Goal: Book appointment/travel/reservation

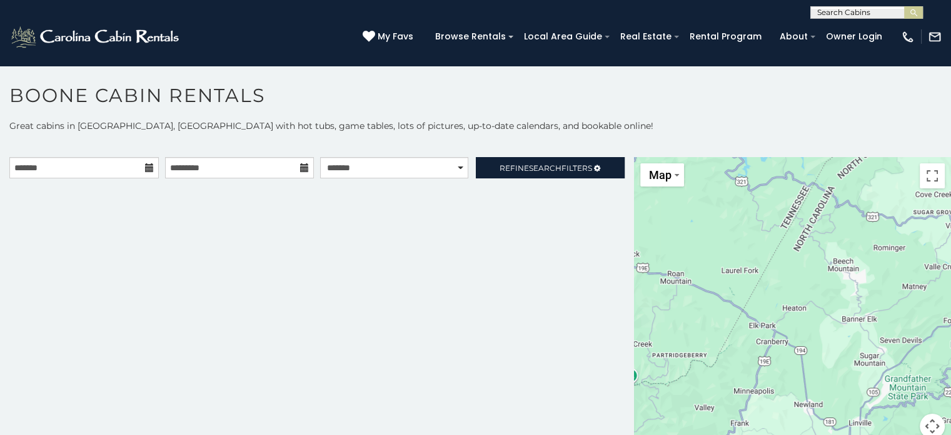
click at [148, 163] on icon at bounding box center [149, 167] width 9 height 9
click at [48, 168] on input "text" at bounding box center [83, 167] width 149 height 21
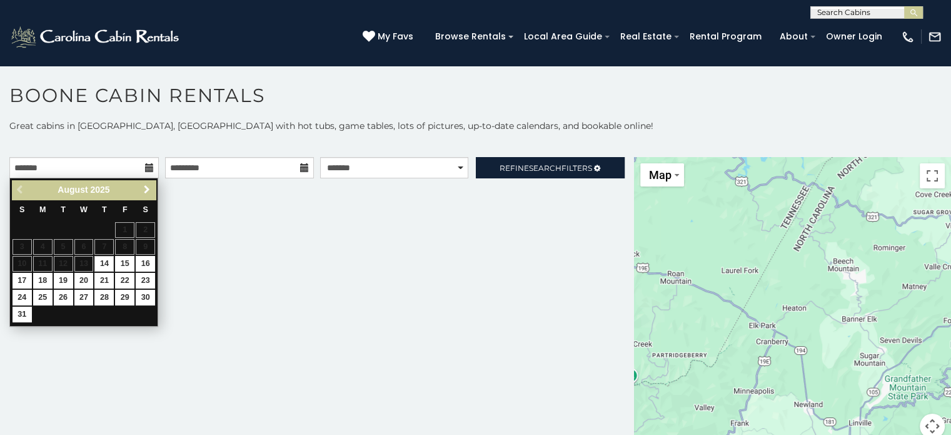
click at [144, 189] on span "Next" at bounding box center [147, 190] width 10 height 10
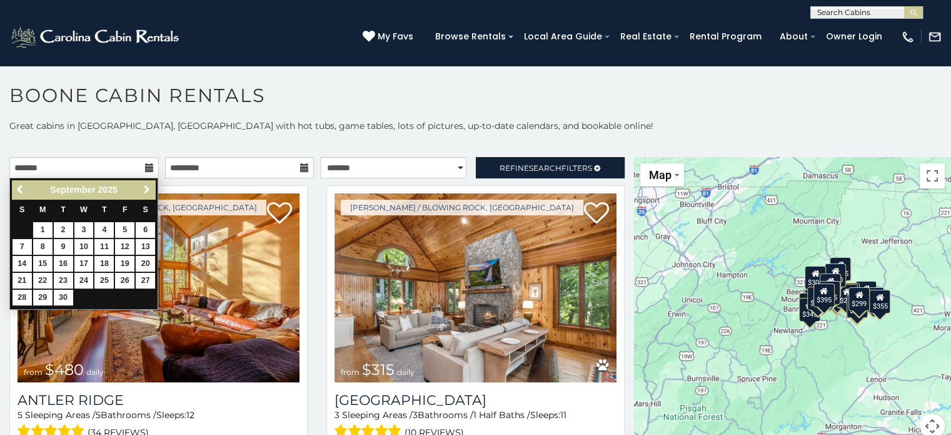
click at [144, 189] on span "Next" at bounding box center [147, 190] width 10 height 10
click at [146, 244] on link "11" at bounding box center [145, 247] width 19 height 16
type input "**********"
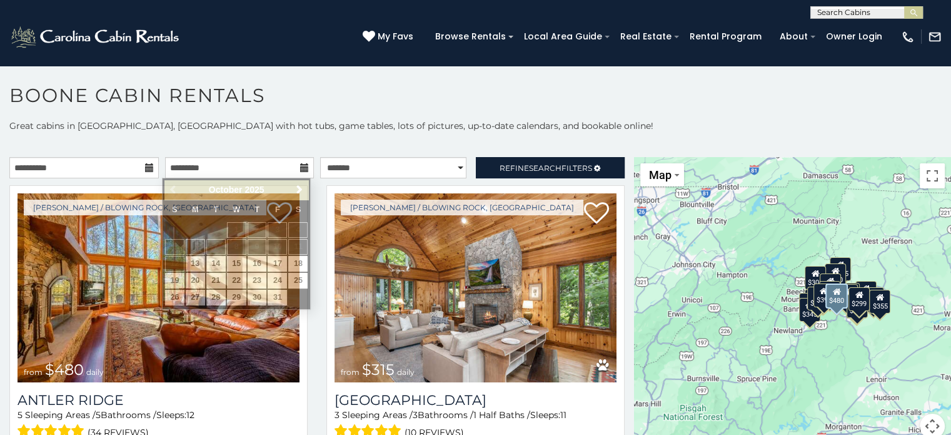
click at [146, 244] on img at bounding box center [159, 287] width 282 height 189
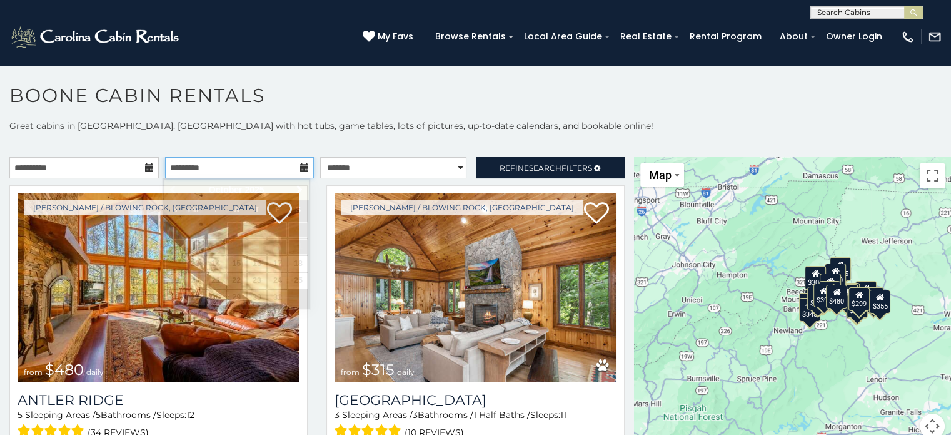
click at [229, 169] on input "text" at bounding box center [239, 167] width 149 height 21
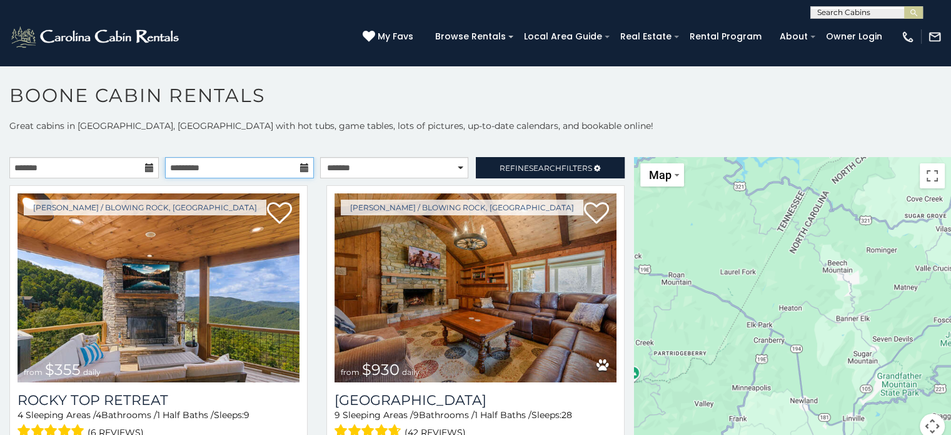
click at [223, 167] on input "text" at bounding box center [239, 167] width 149 height 21
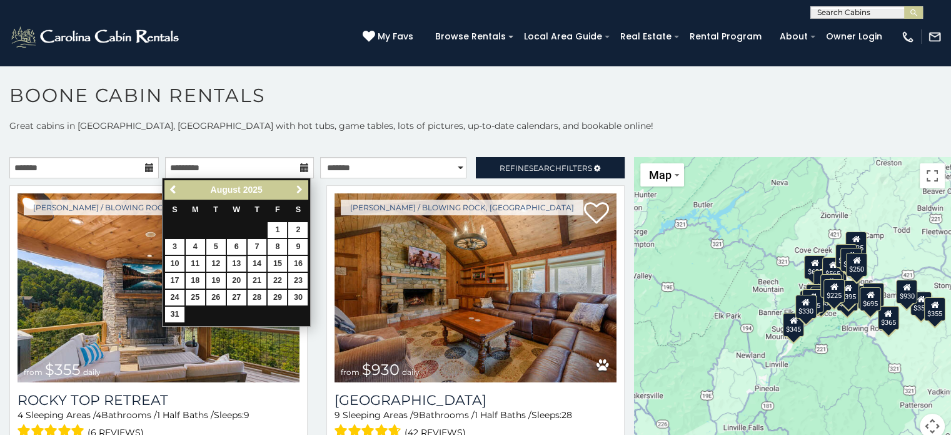
click at [295, 190] on span "Next" at bounding box center [300, 190] width 10 height 10
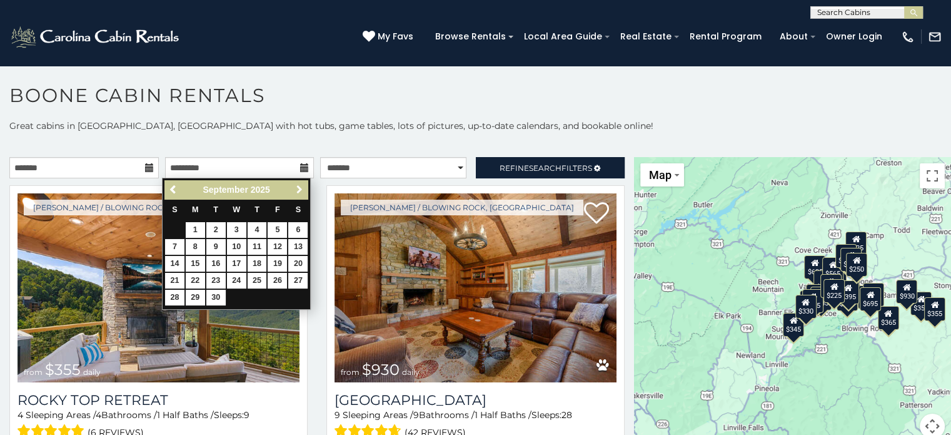
click at [295, 190] on span "Next" at bounding box center [300, 190] width 10 height 10
click at [296, 261] on link "18" at bounding box center [297, 264] width 19 height 16
type input "**********"
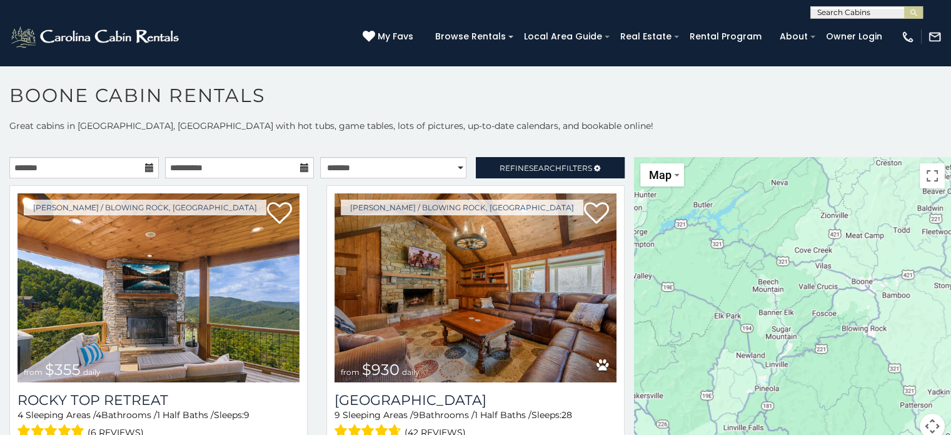
click at [149, 167] on icon at bounding box center [149, 167] width 9 height 9
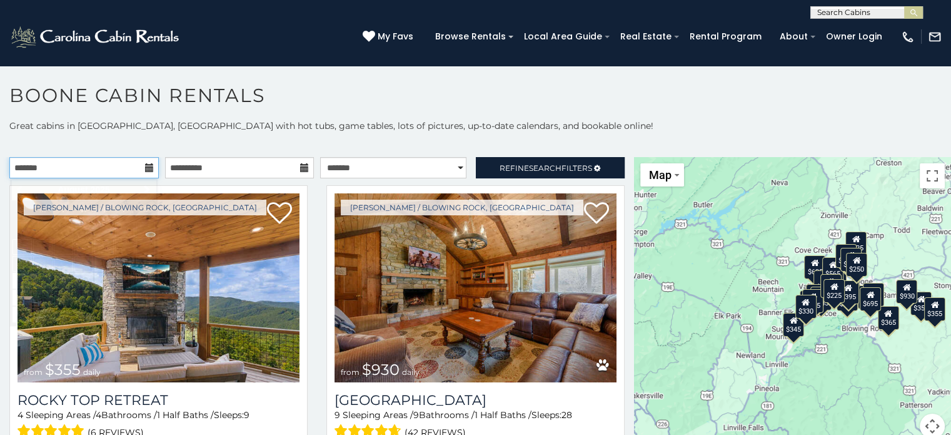
click at [81, 174] on input "text" at bounding box center [83, 167] width 149 height 21
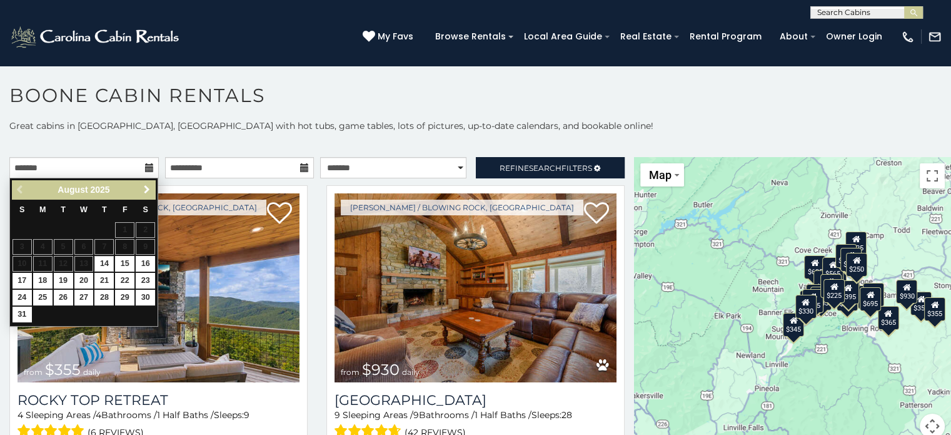
click at [146, 190] on span "Next" at bounding box center [147, 190] width 10 height 10
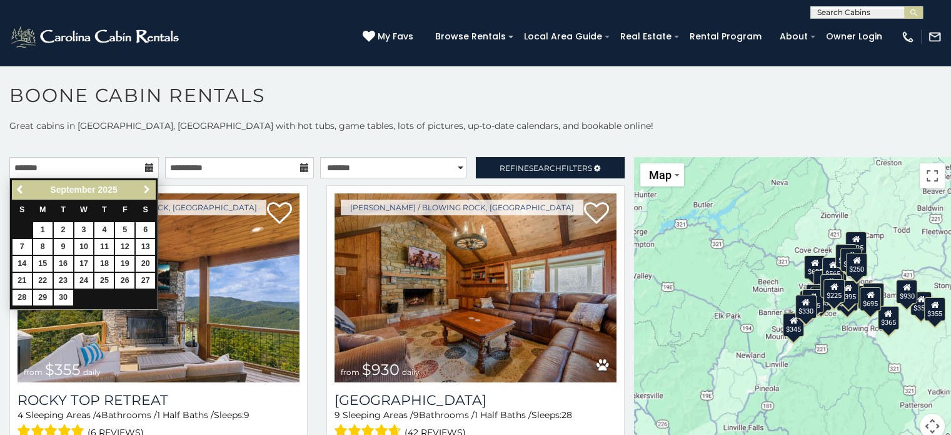
click at [146, 190] on span "Next" at bounding box center [147, 190] width 10 height 10
click at [143, 245] on link "11" at bounding box center [145, 247] width 19 height 16
type input "**********"
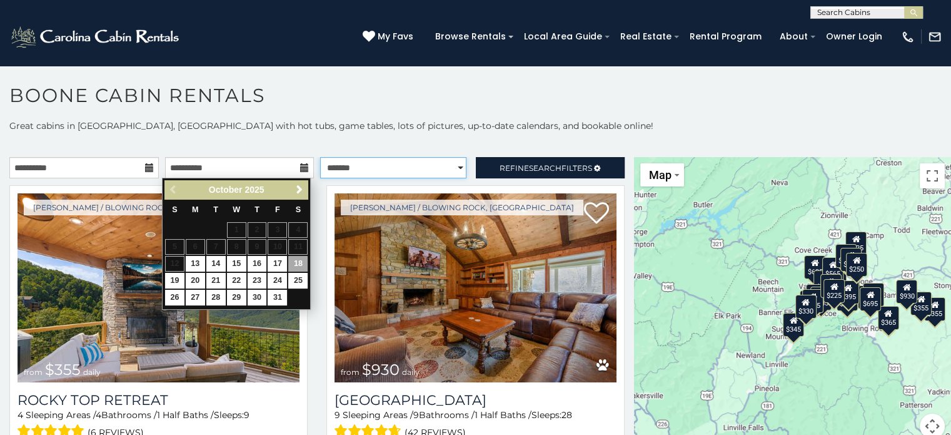
click at [450, 167] on select "**********" at bounding box center [393, 167] width 146 height 21
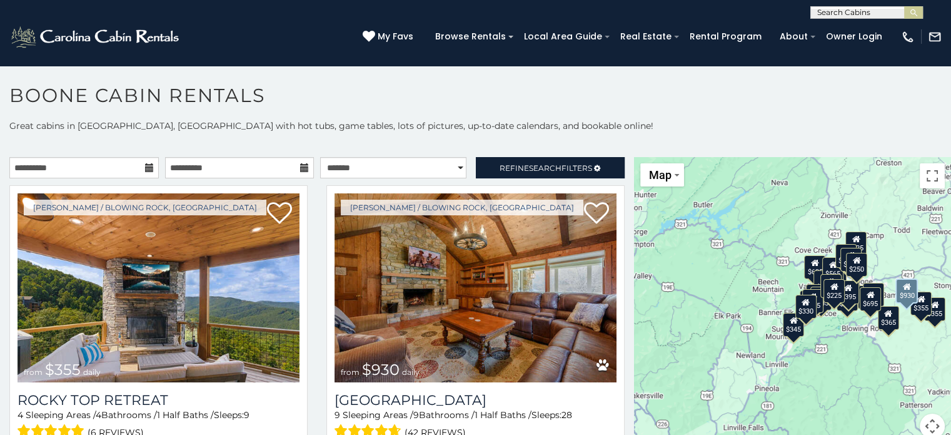
click at [622, 317] on div "Boone / Blowing Rock, NC from $930 daily Appalachian Mountain Lodge 9 Sleeping …" at bounding box center [475, 335] width 317 height 300
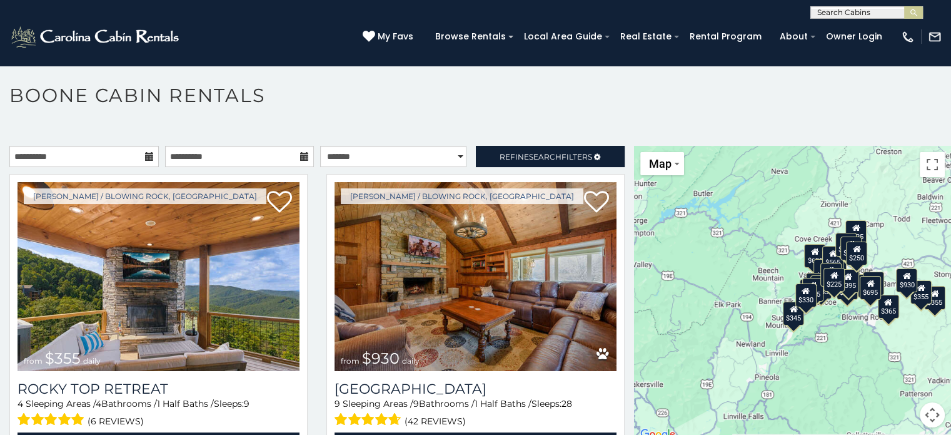
scroll to position [6, 0]
